Goal: Obtain resource: Obtain resource

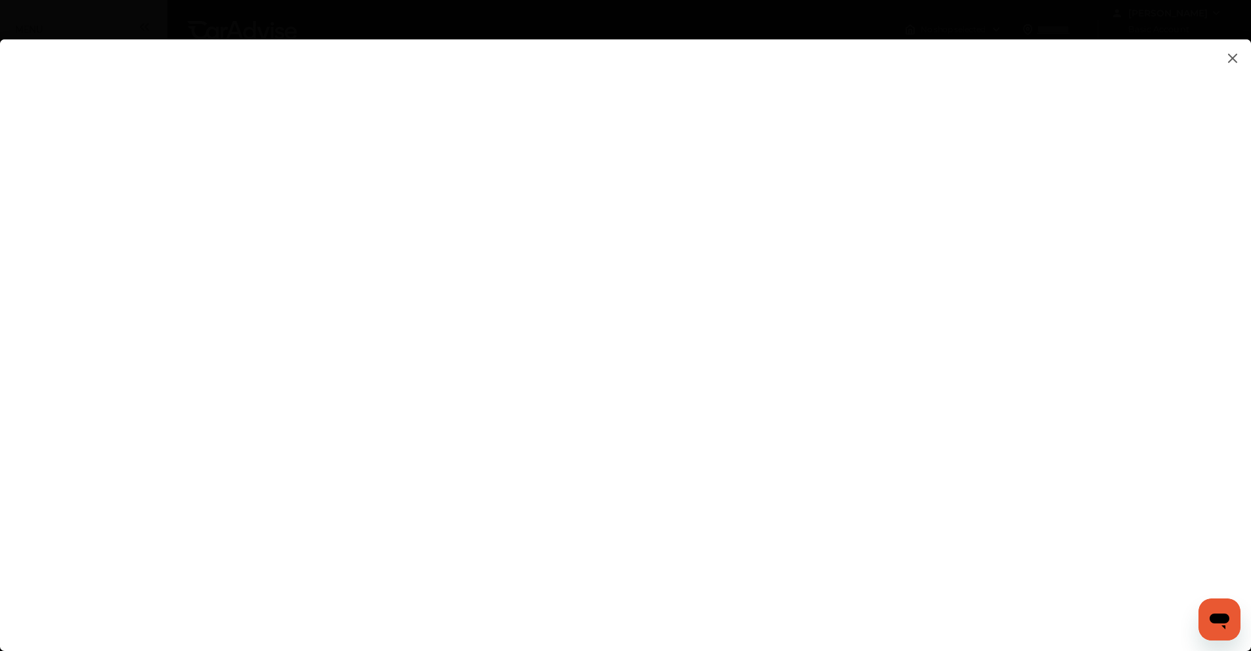
click at [1182, 160] on flutter-view at bounding box center [625, 331] width 1251 height 585
click at [139, 397] on flutter-view at bounding box center [625, 331] width 1251 height 585
click at [224, 411] on flutter-view at bounding box center [625, 331] width 1251 height 585
click at [224, 412] on flutter-view at bounding box center [625, 331] width 1251 height 585
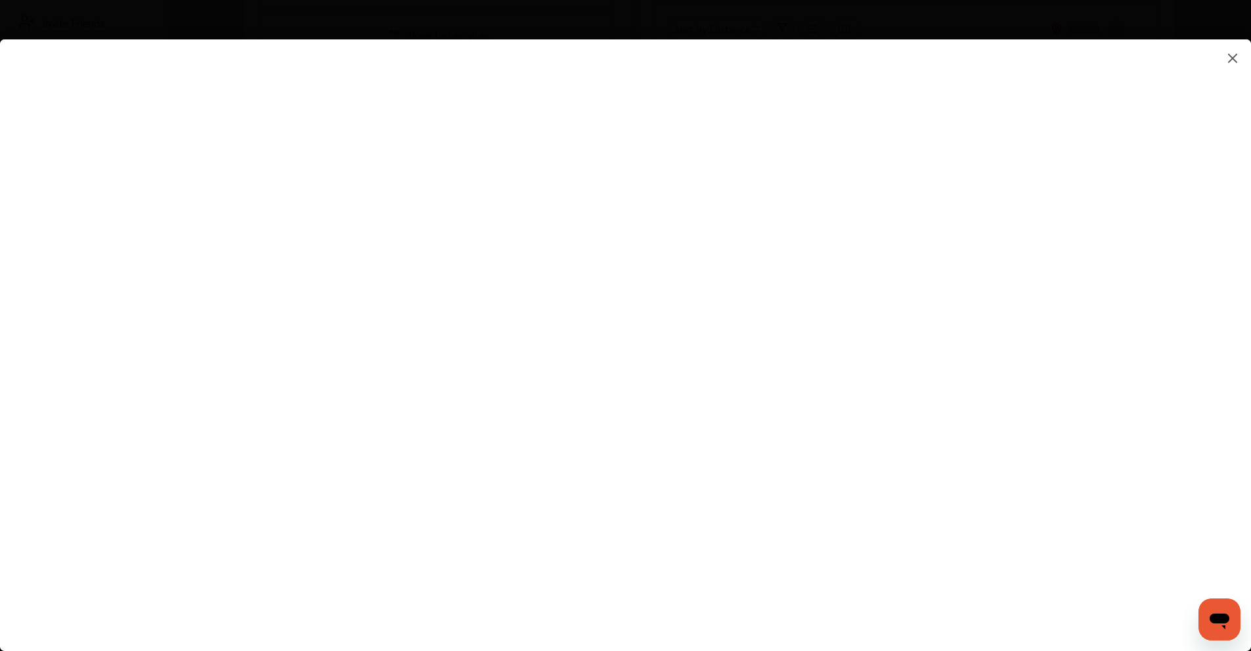
click at [991, 256] on flutter-view at bounding box center [625, 331] width 1251 height 585
click at [924, 286] on flutter-view at bounding box center [625, 331] width 1251 height 585
click at [1009, 248] on flutter-view at bounding box center [625, 331] width 1251 height 585
click at [928, 313] on flutter-view at bounding box center [625, 331] width 1251 height 585
click at [817, 397] on flutter-view at bounding box center [625, 331] width 1251 height 585
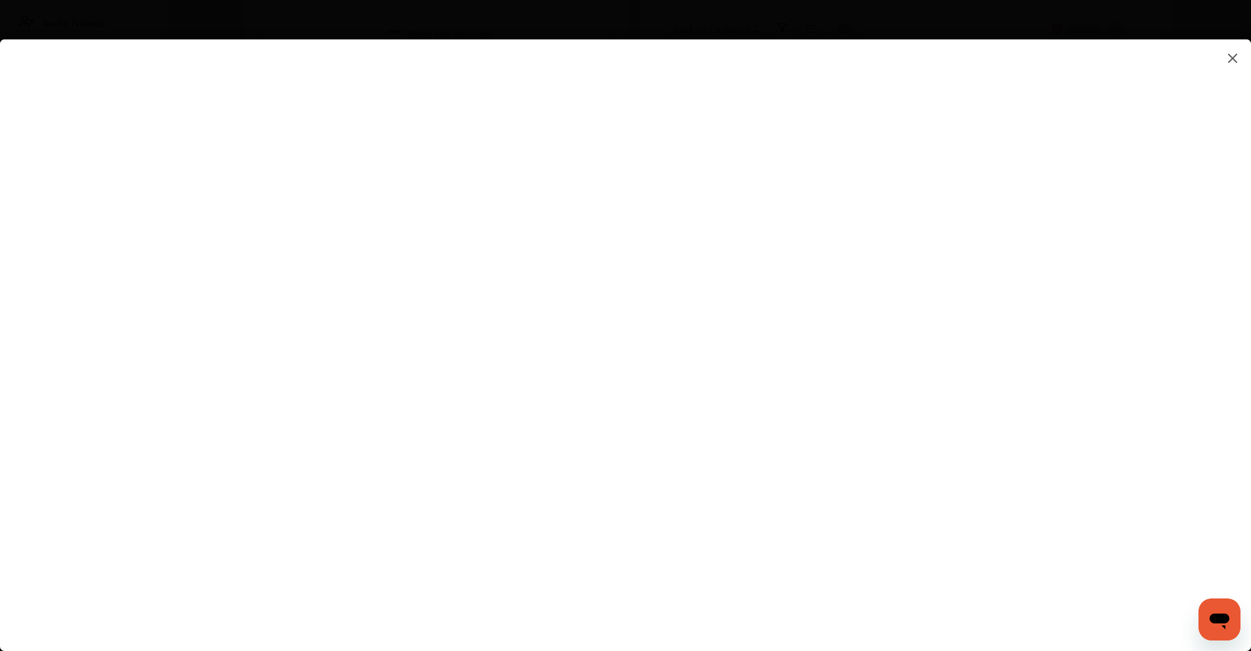
type input "**********"
click at [935, 467] on flutter-view "**********" at bounding box center [625, 331] width 1251 height 585
click at [1032, 473] on flutter-view at bounding box center [625, 331] width 1251 height 585
click at [875, 420] on flutter-view at bounding box center [625, 331] width 1251 height 585
